Goal: Information Seeking & Learning: Understand process/instructions

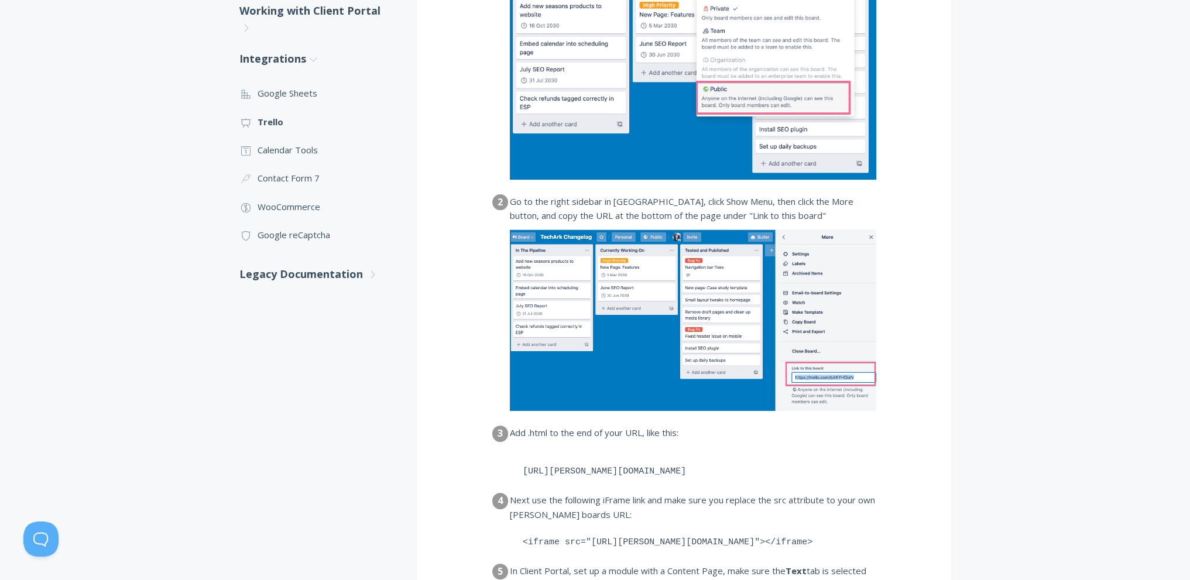
scroll to position [585, 0]
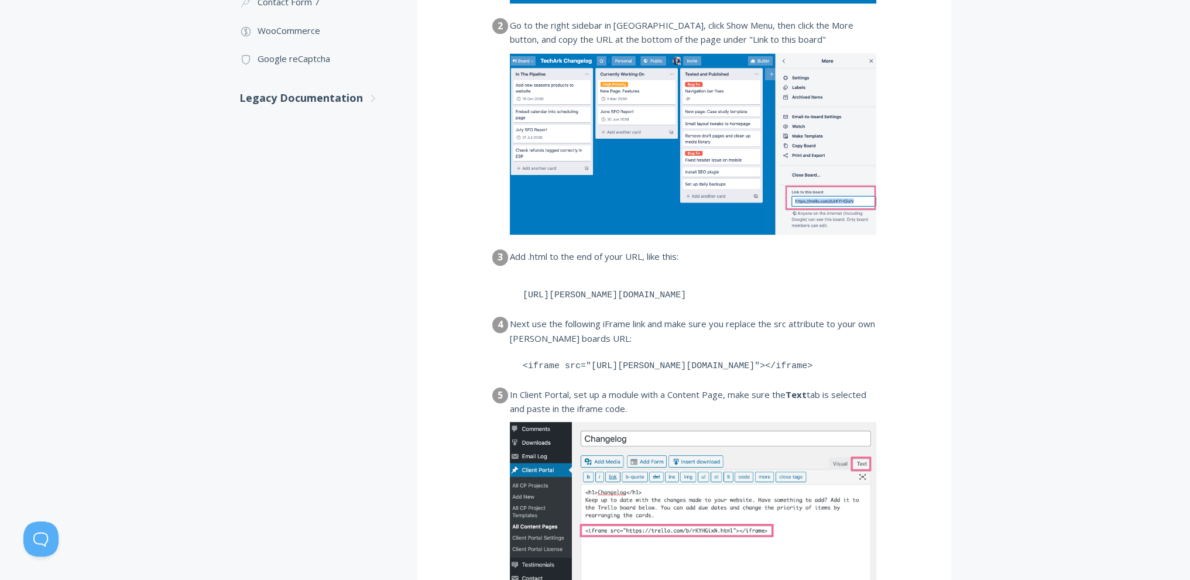
drag, startPoint x: 692, startPoint y: 296, endPoint x: 506, endPoint y: 296, distance: 185.6
click at [506, 296] on dl "1 From your Trello board that you'd like to embed, change the Privacy settings …" at bounding box center [684, 185] width 384 height 896
copy pre "https://trello.com/b/rKYHGixN.html"
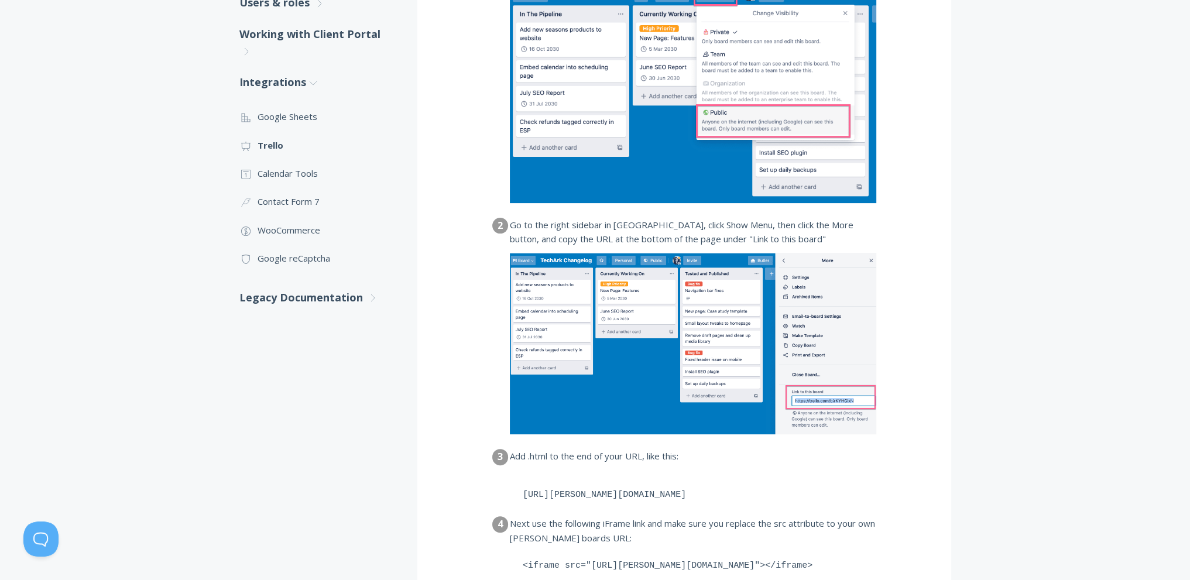
scroll to position [173, 0]
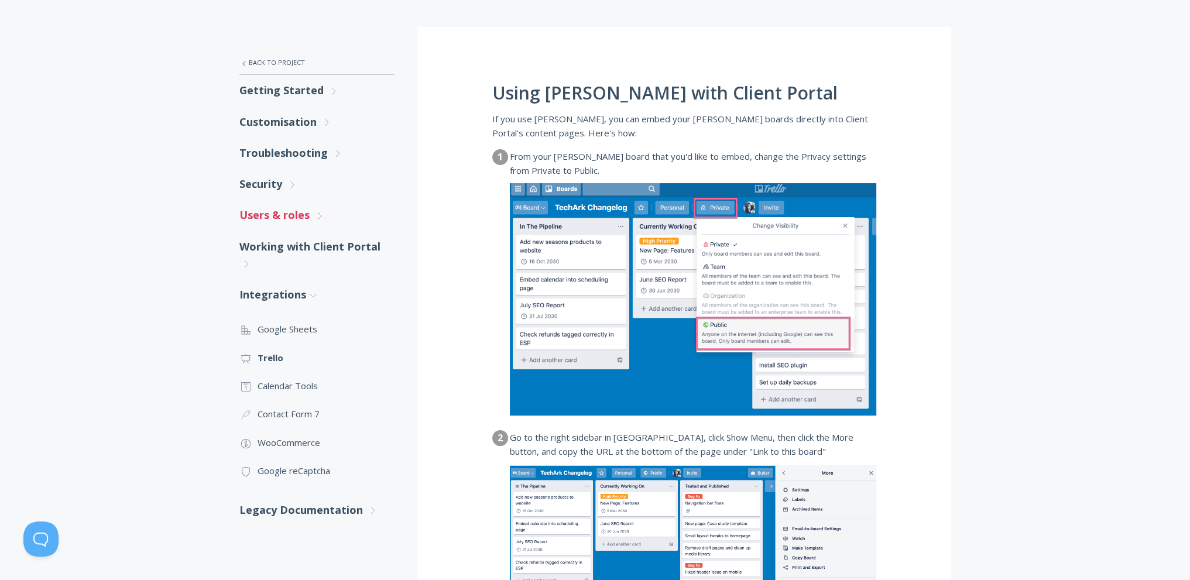
click at [267, 215] on link "Users & roles .st0{fill:none;stroke:#000000;stroke-width:2;stroke-miterlimit:10…" at bounding box center [316, 215] width 155 height 31
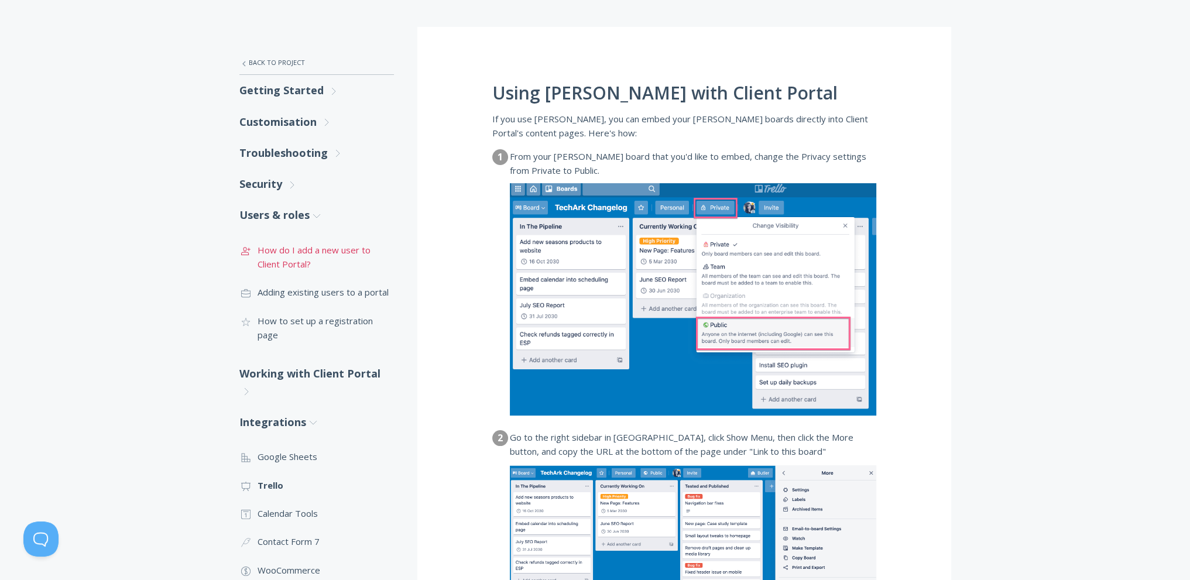
click at [297, 255] on link ".st0{fill:none;stroke:#000000;stroke-width:2;stroke-miterlimit:10;} 3. Communic…" at bounding box center [316, 257] width 155 height 43
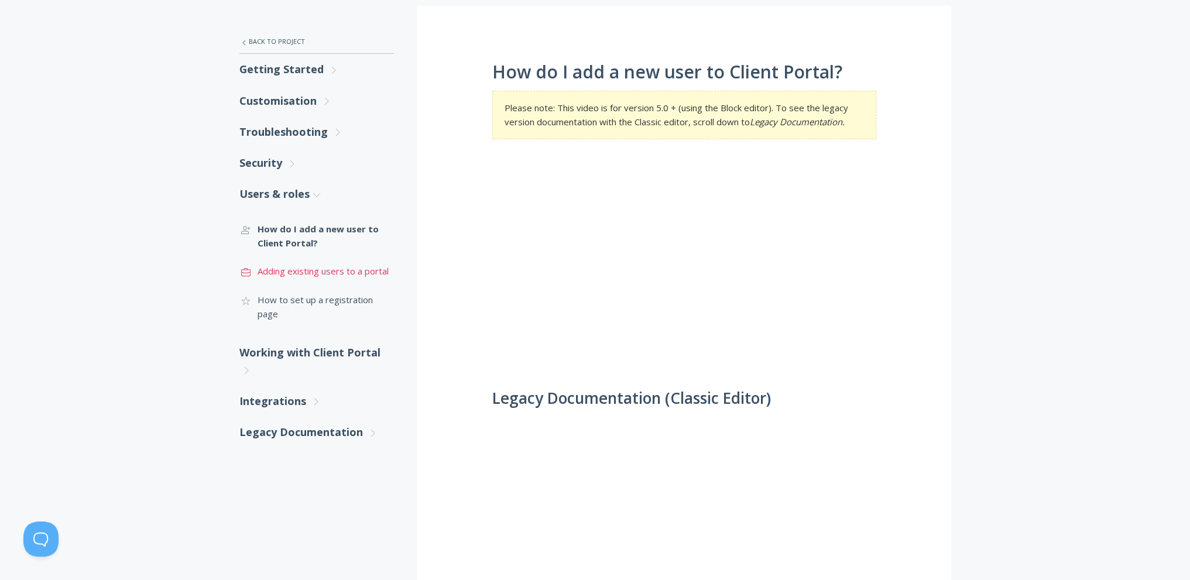
scroll to position [176, 0]
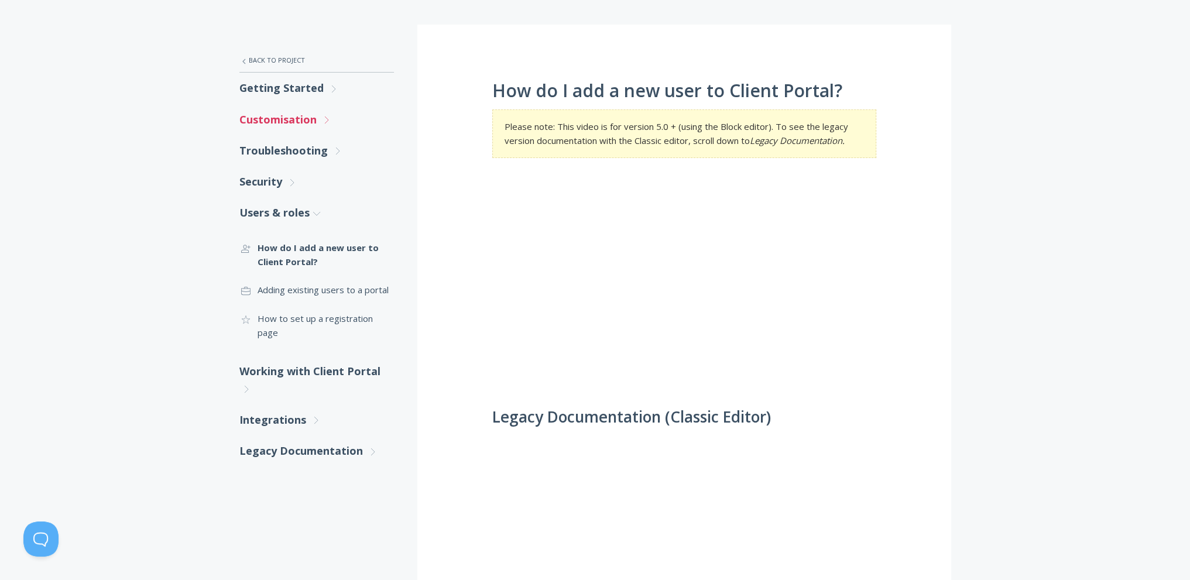
click at [304, 117] on link "Customisation .st0{fill:none;stroke:#000000;stroke-width:2;stroke-miterlimit:10…" at bounding box center [316, 119] width 155 height 31
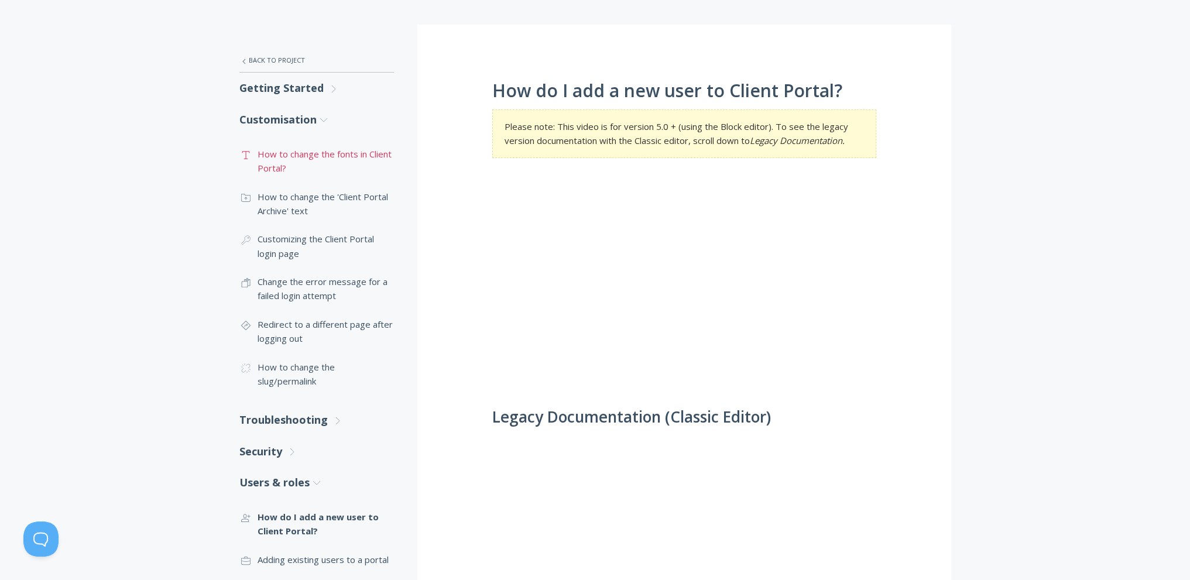
click at [284, 161] on link ".st0{fill:none;stroke:#000000;stroke-width:2;stroke-miterlimit:10;} Untitled-16…" at bounding box center [316, 161] width 155 height 43
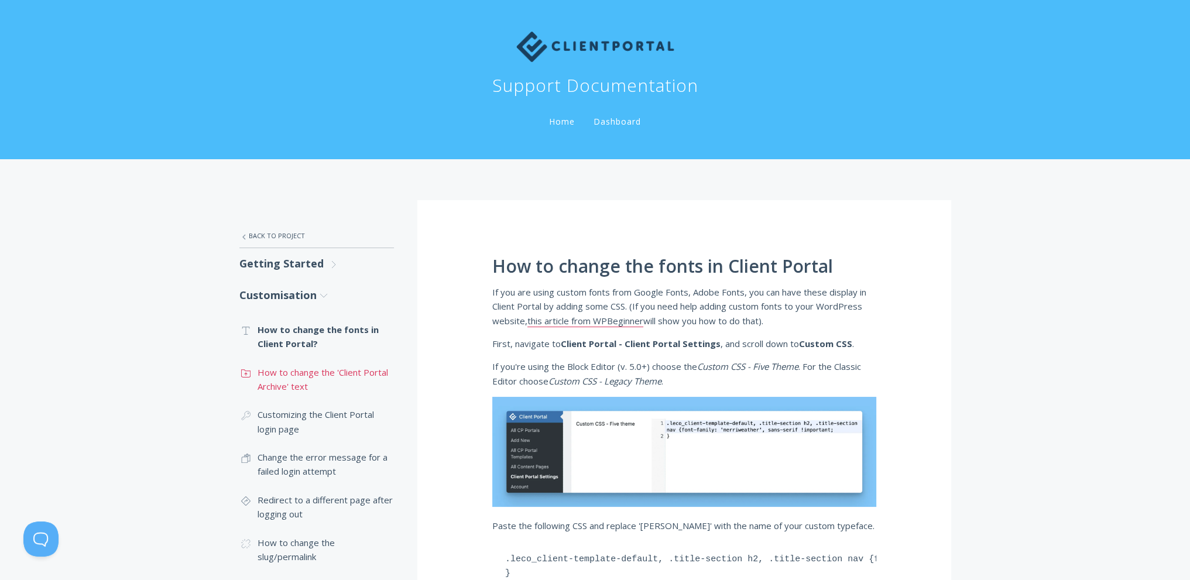
click at [292, 372] on link ".st0{fill:none;stroke:#000000;stroke-width:2;stroke-miterlimit:10;} Untitled-15…" at bounding box center [316, 379] width 155 height 43
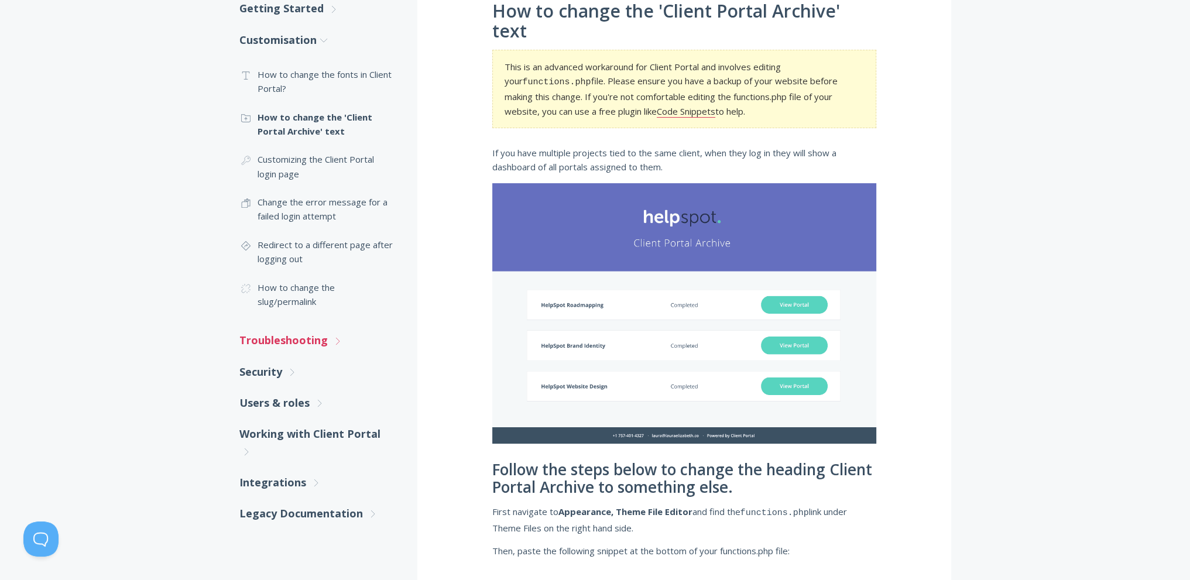
scroll to position [234, 0]
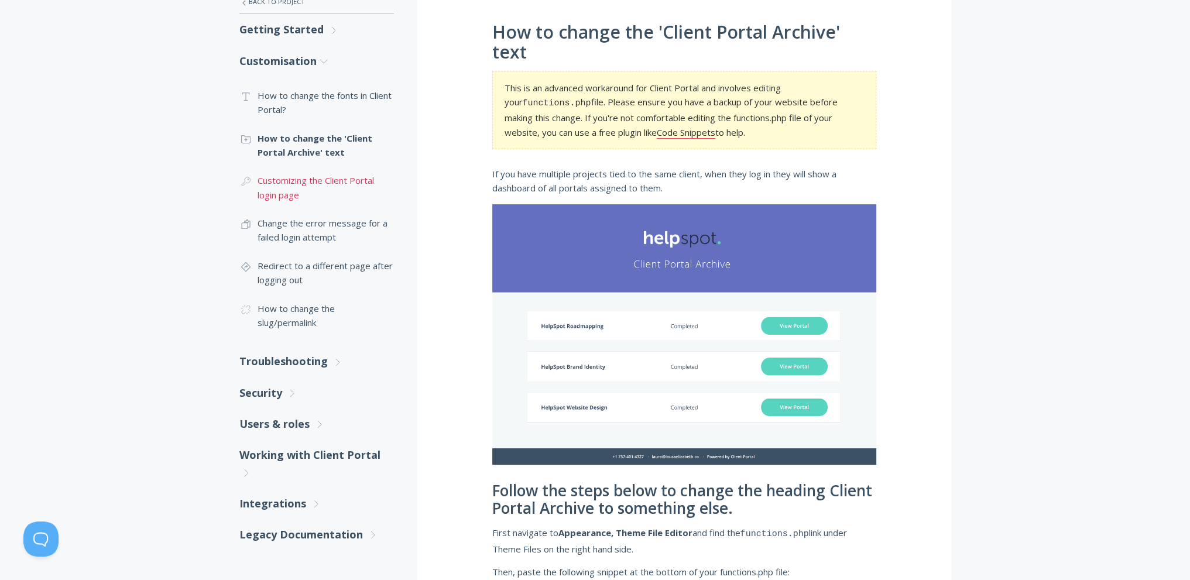
click at [287, 188] on link ".cls-1{fill:none;stroke:#000;stroke-miterlimit:10;stroke-width:2px;} 1. General…" at bounding box center [316, 187] width 155 height 43
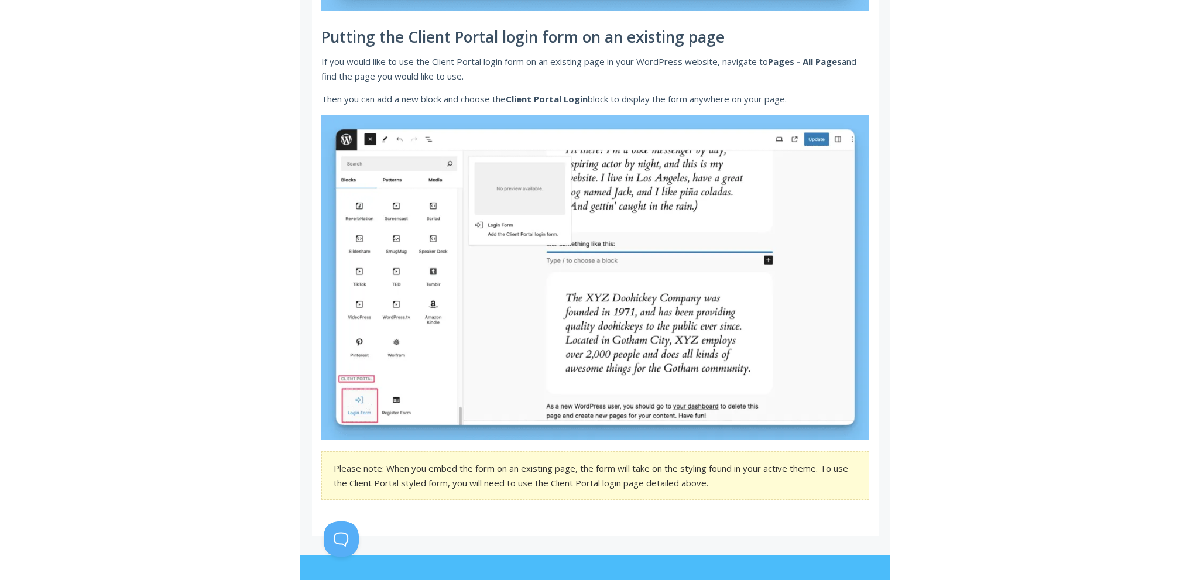
scroll to position [1617, 0]
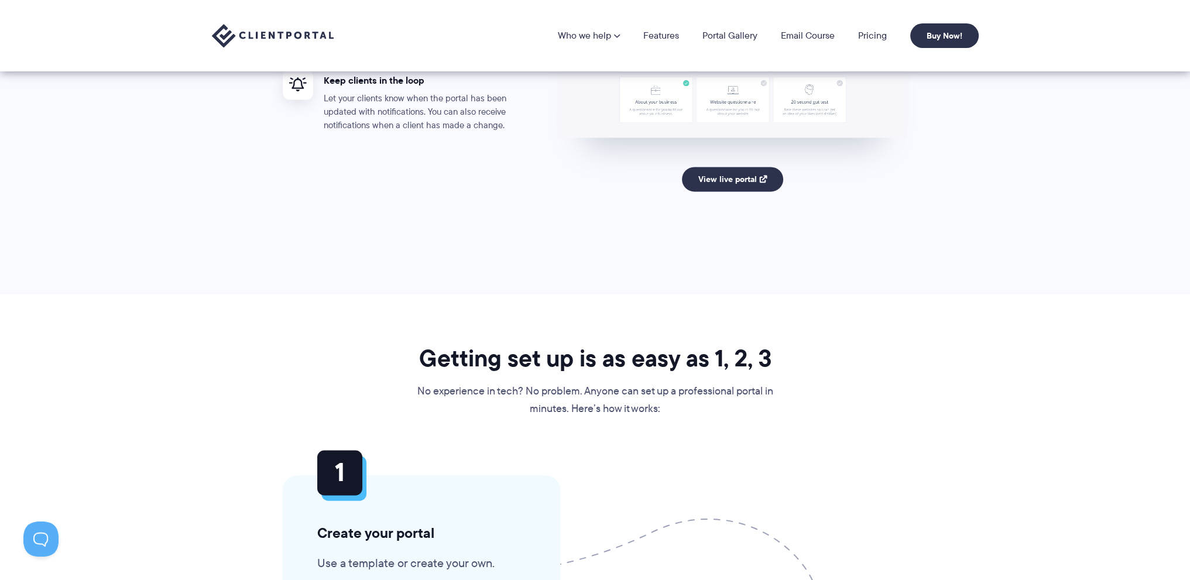
scroll to position [1990, 0]
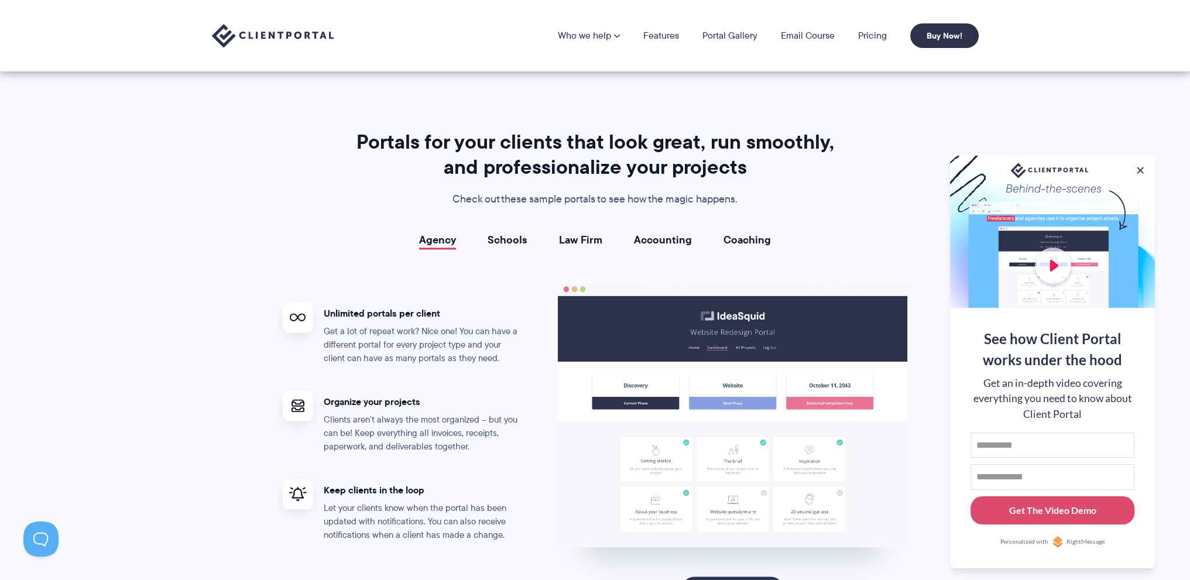
click at [735, 238] on link "Coaching" at bounding box center [747, 240] width 47 height 12
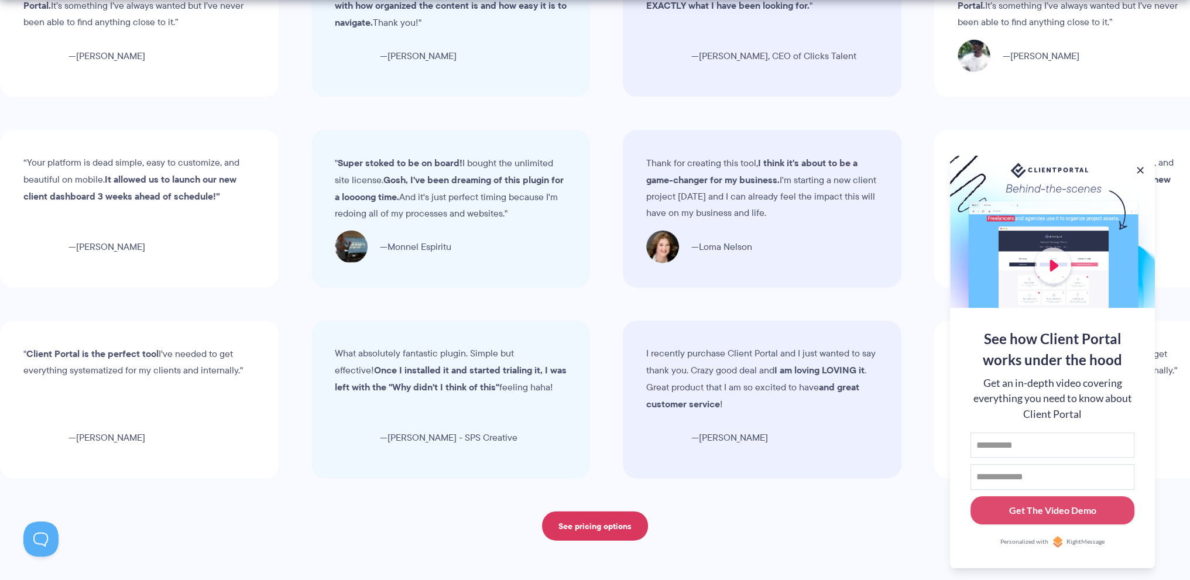
scroll to position [3922, 0]
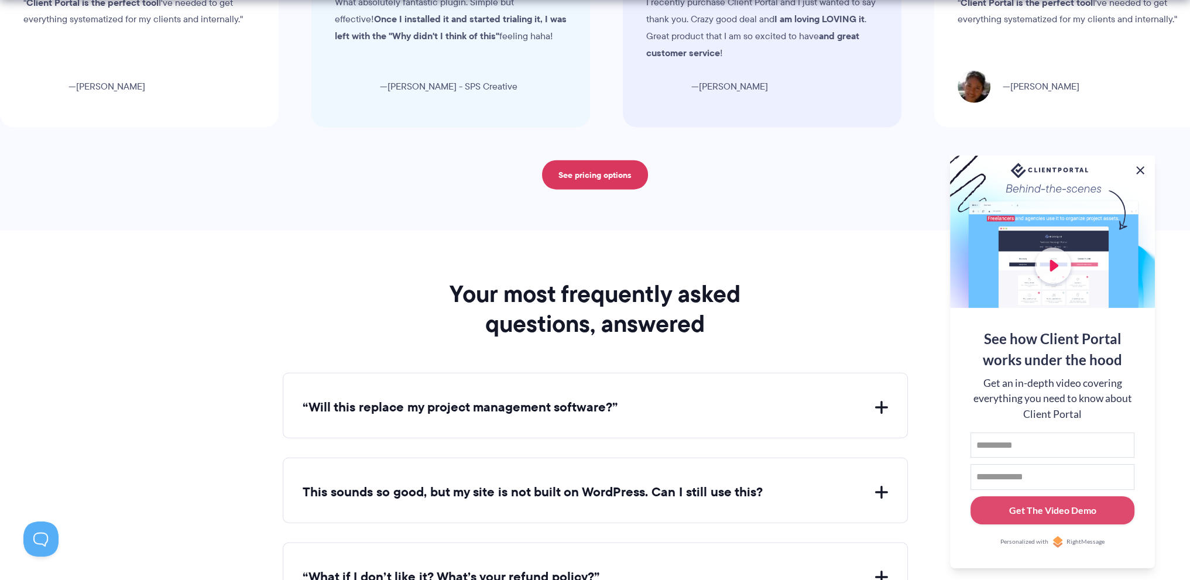
click at [1140, 166] on button at bounding box center [1140, 170] width 14 height 14
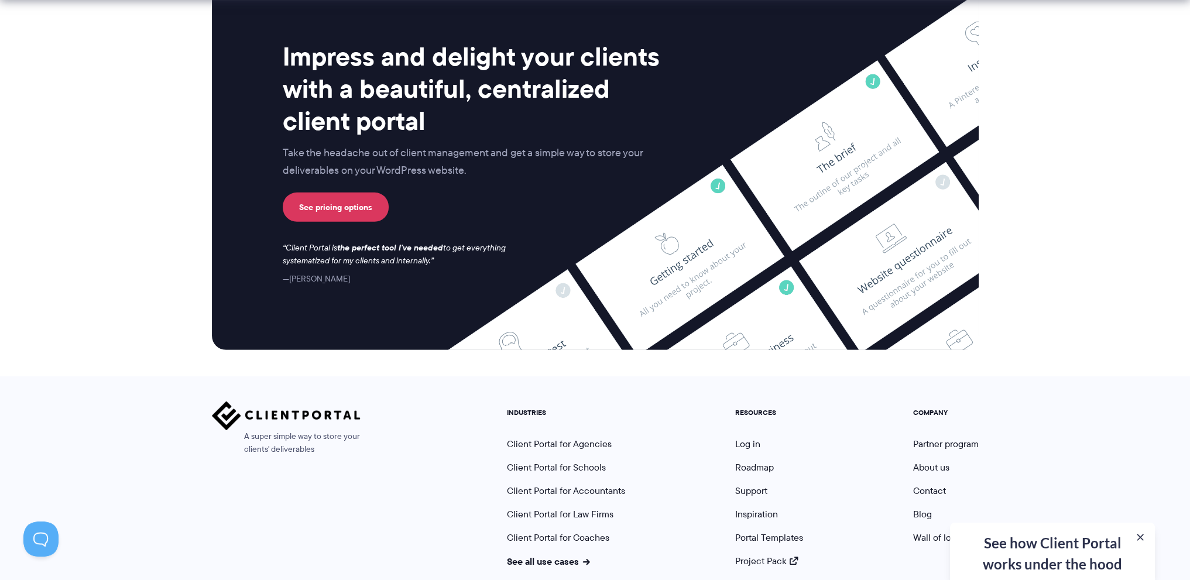
scroll to position [4714, 0]
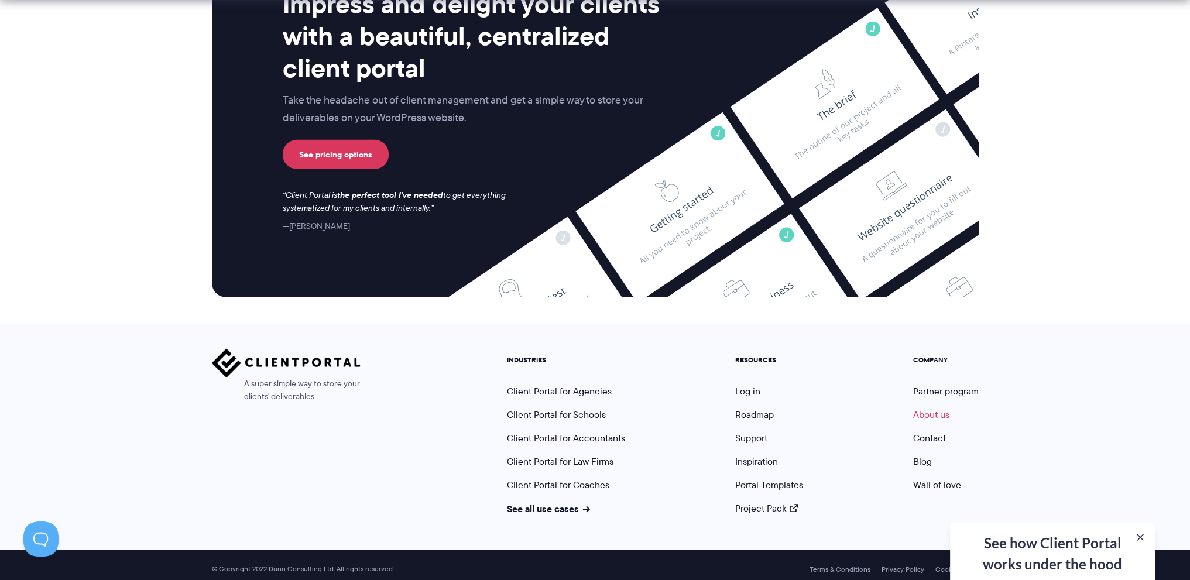
click at [937, 409] on link "About us" at bounding box center [931, 414] width 36 height 13
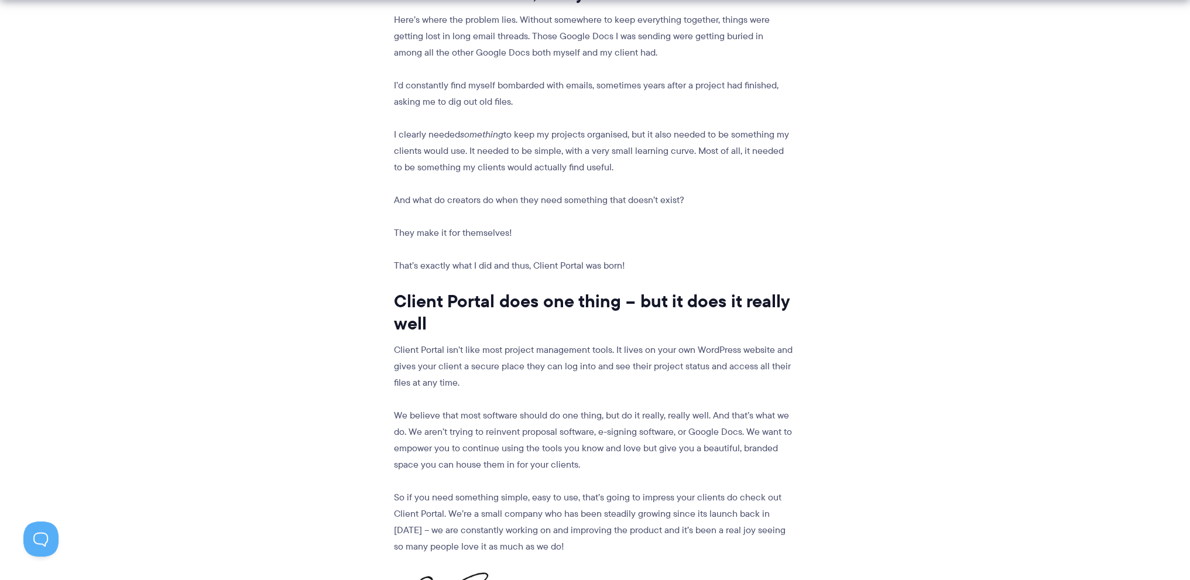
scroll to position [1423, 0]
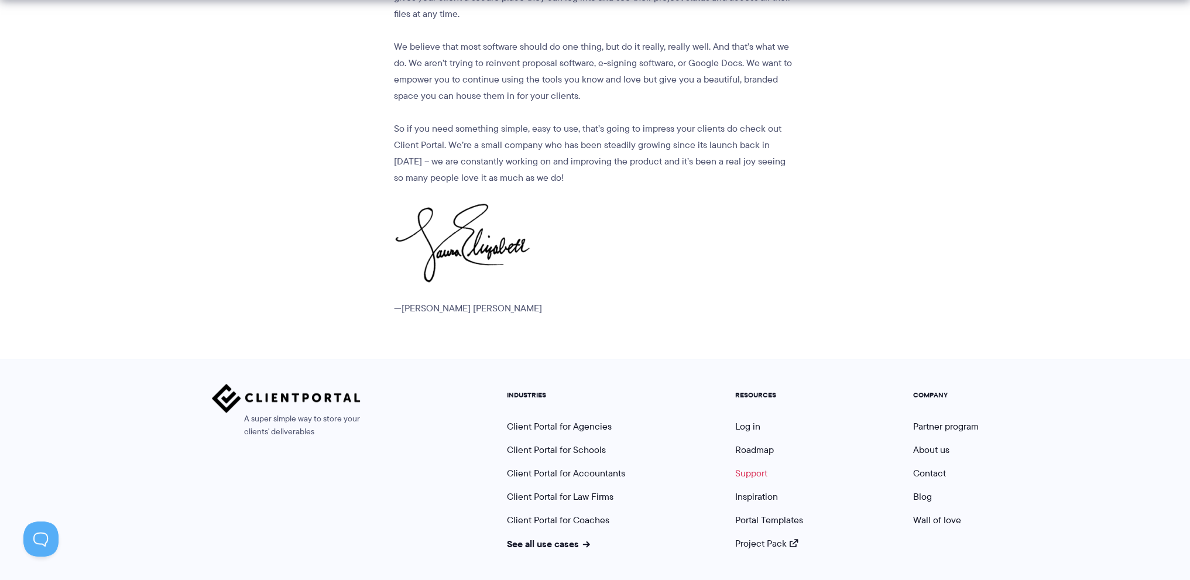
click at [754, 467] on link "Support" at bounding box center [751, 473] width 32 height 13
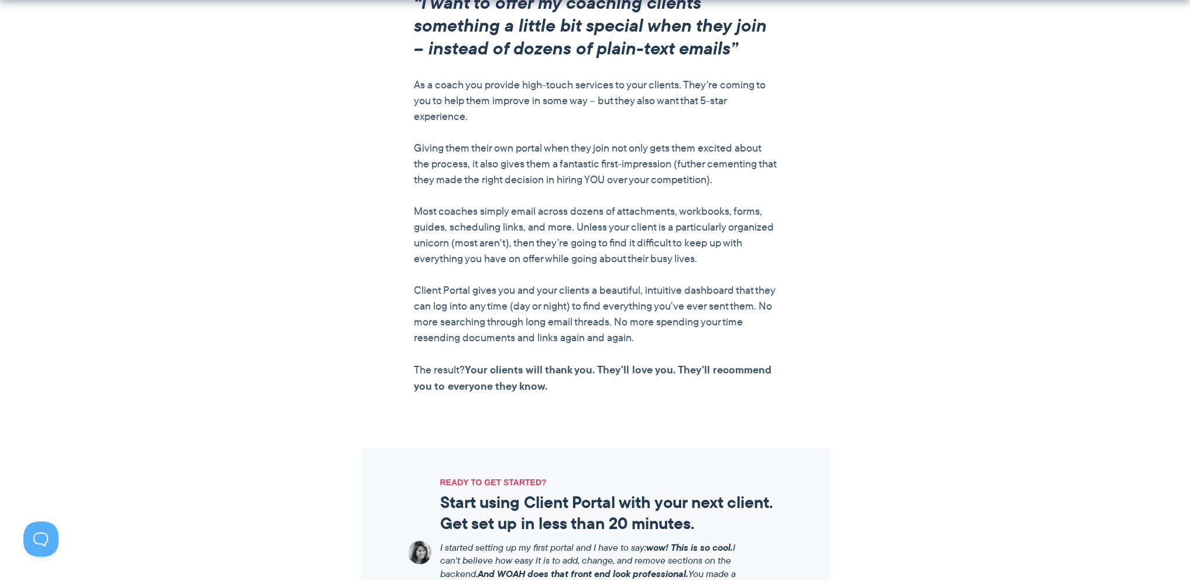
scroll to position [1229, 0]
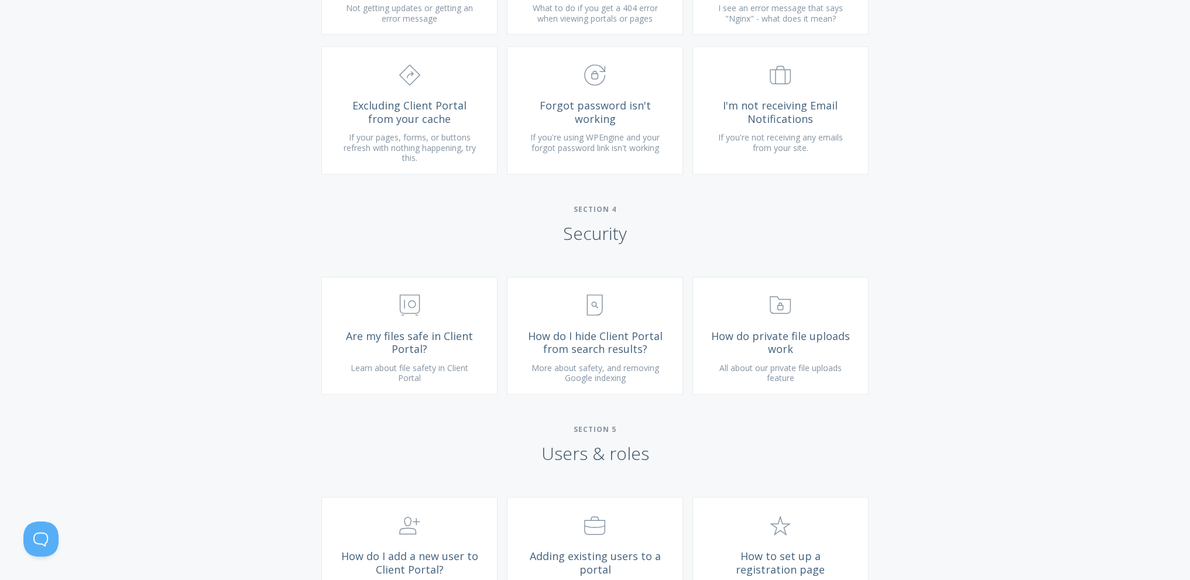
scroll to position [1405, 0]
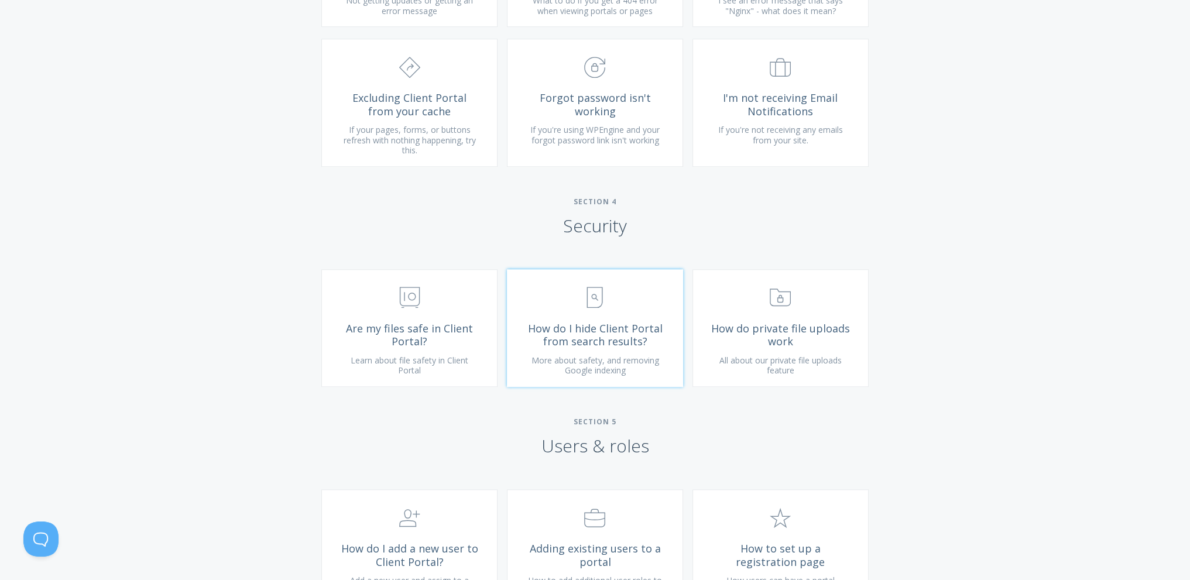
click at [591, 348] on span "How do I hide Client Portal from search results?" at bounding box center [595, 335] width 140 height 26
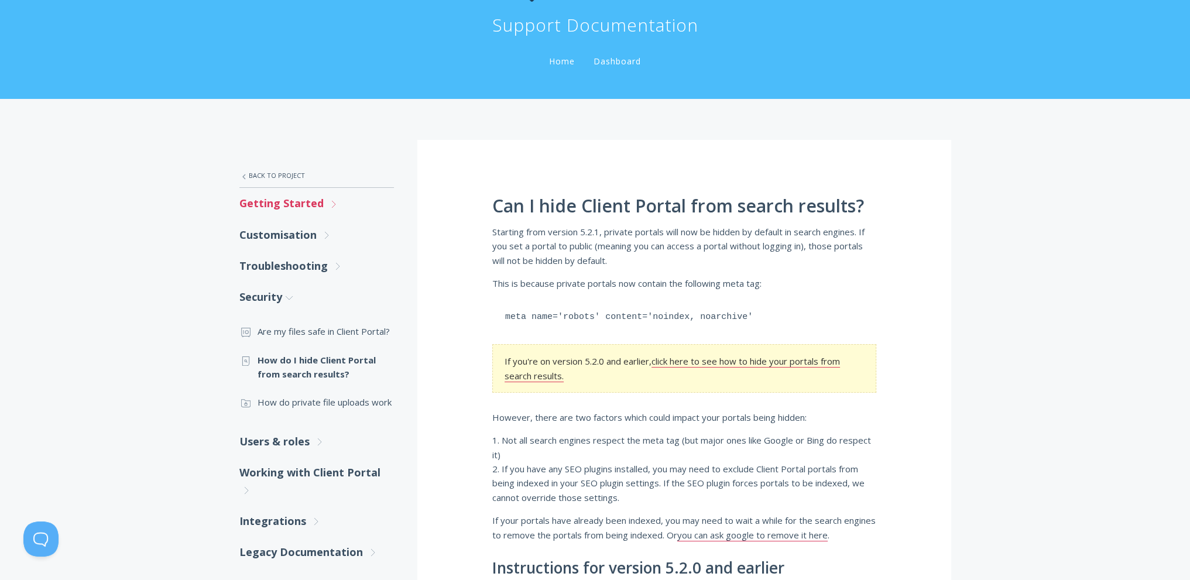
scroll to position [293, 0]
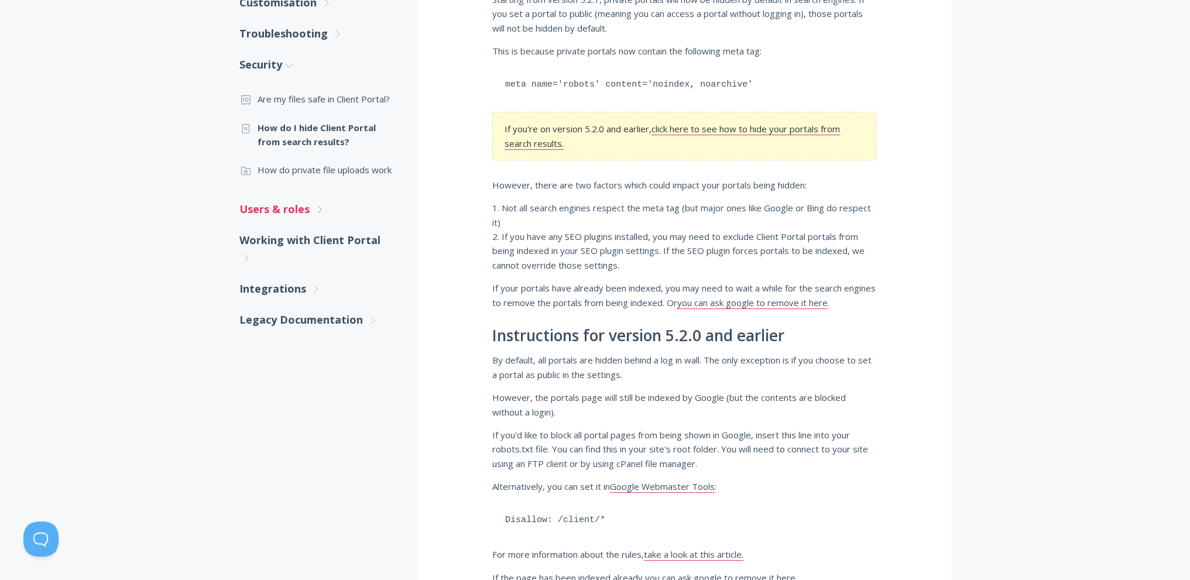
click at [314, 206] on icon ".st0{fill:none;stroke:#000000;stroke-width:2;stroke-miterlimit:10;} Untitled-27" at bounding box center [319, 209] width 11 height 11
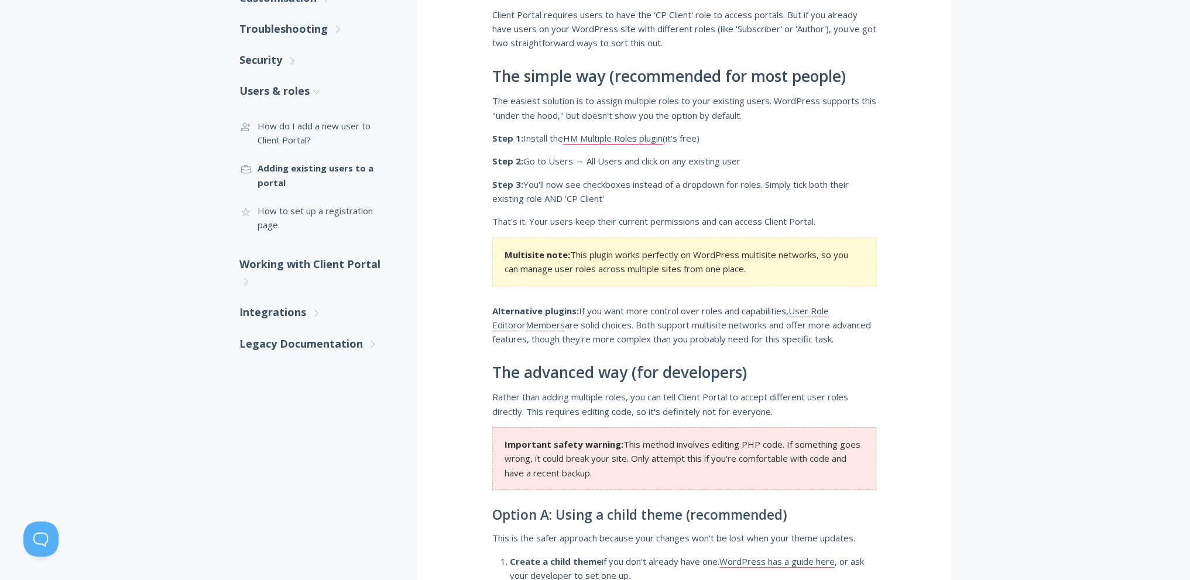
scroll to position [293, 0]
